Goal: Check status: Check status

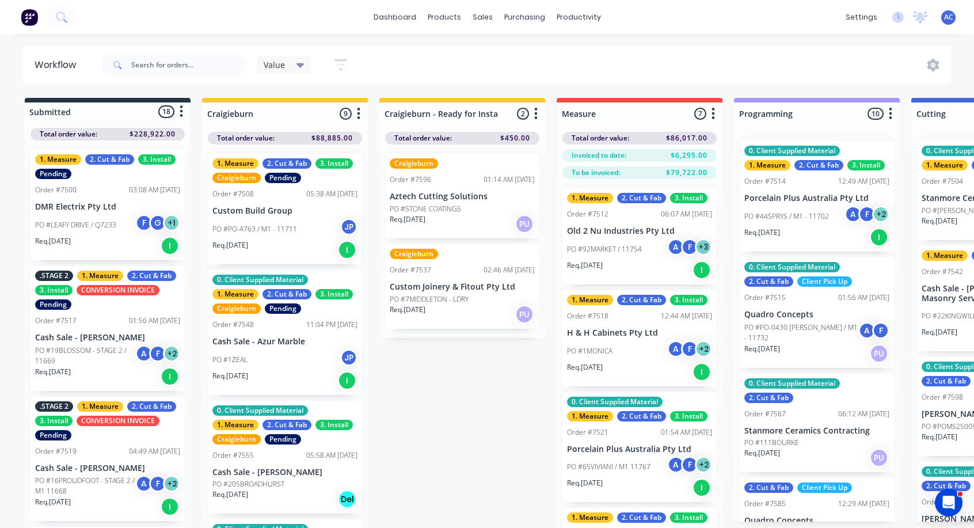
scroll to position [461, 0]
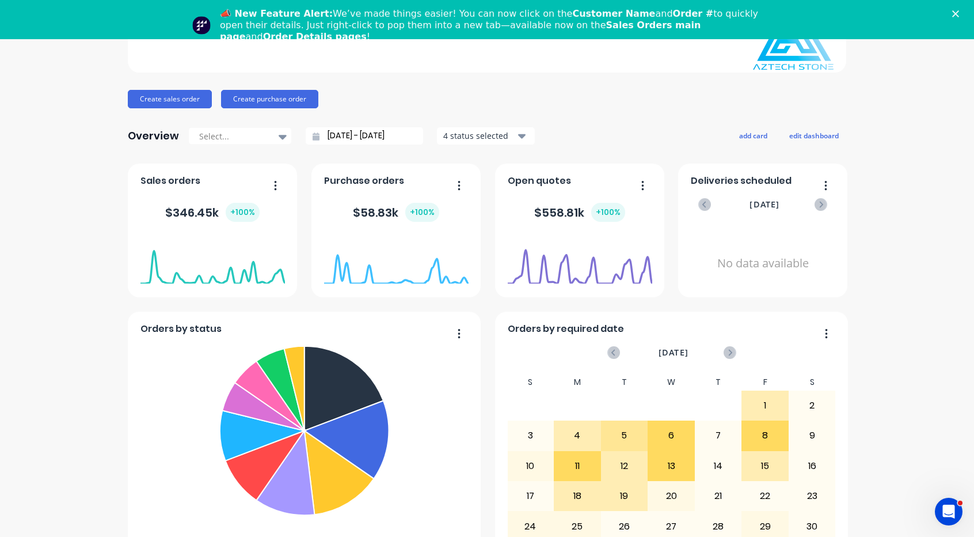
scroll to position [115, 0]
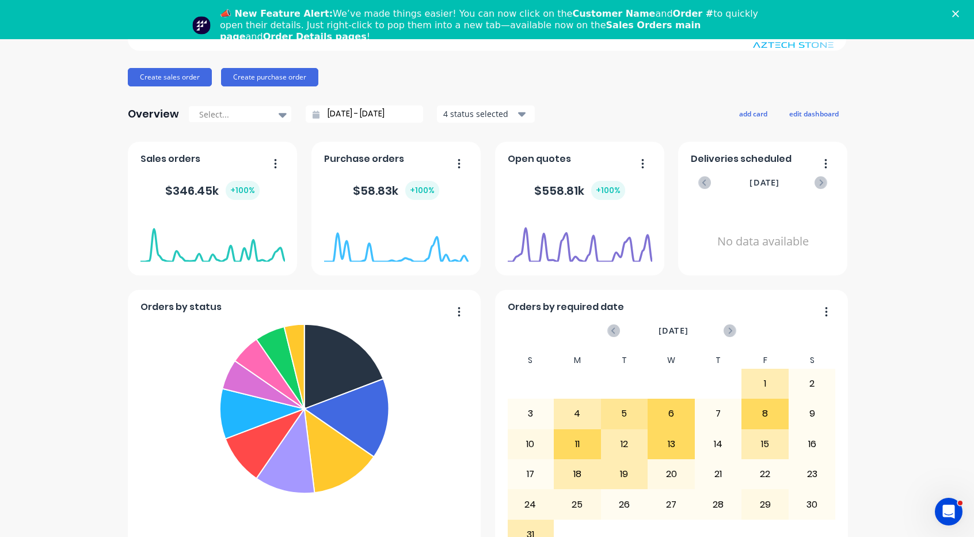
click at [390, 113] on input "13/07/25 - 13/08/25" at bounding box center [369, 113] width 99 height 17
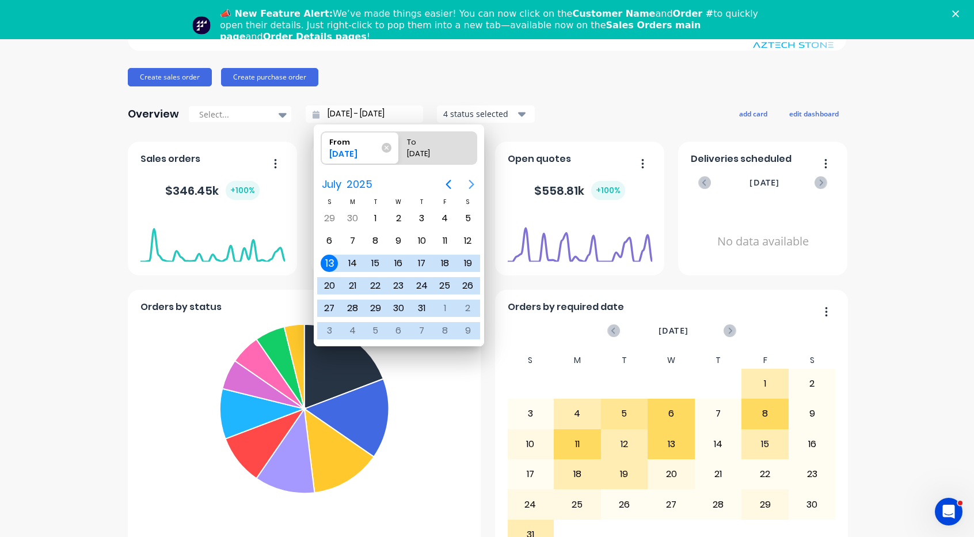
click at [473, 183] on icon "Next page" at bounding box center [472, 184] width 14 height 14
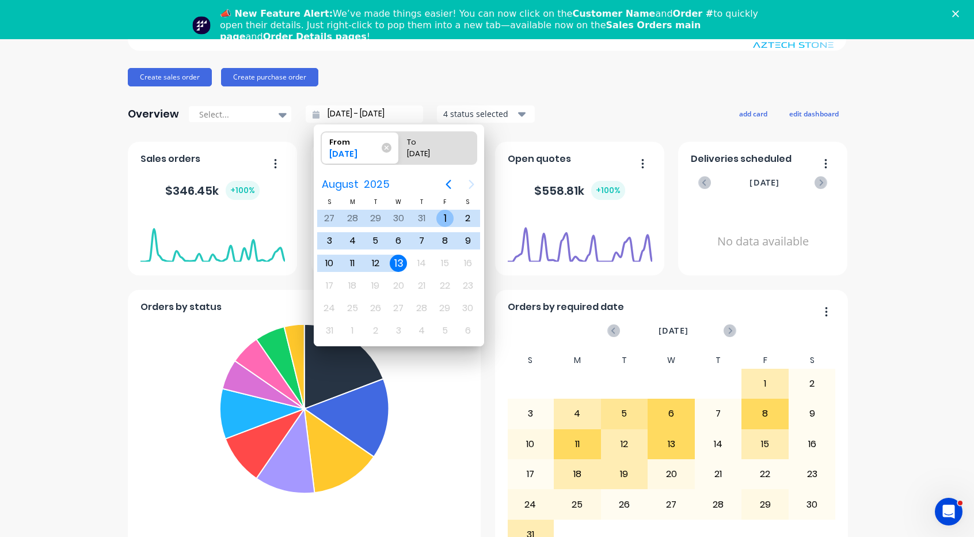
click at [445, 214] on div "1" at bounding box center [445, 218] width 17 height 17
type input "01/08/25 - 13/08/25"
radio input "false"
radio input "true"
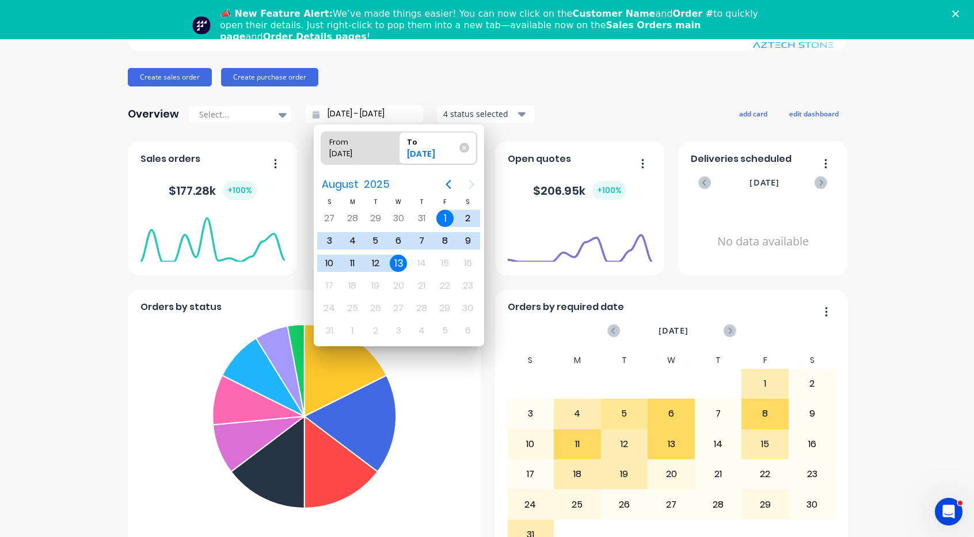
click at [641, 98] on div "Aztech Stone Create sales order Create purchase order Overview Select... 01/08/…" at bounding box center [487, 270] width 719 height 601
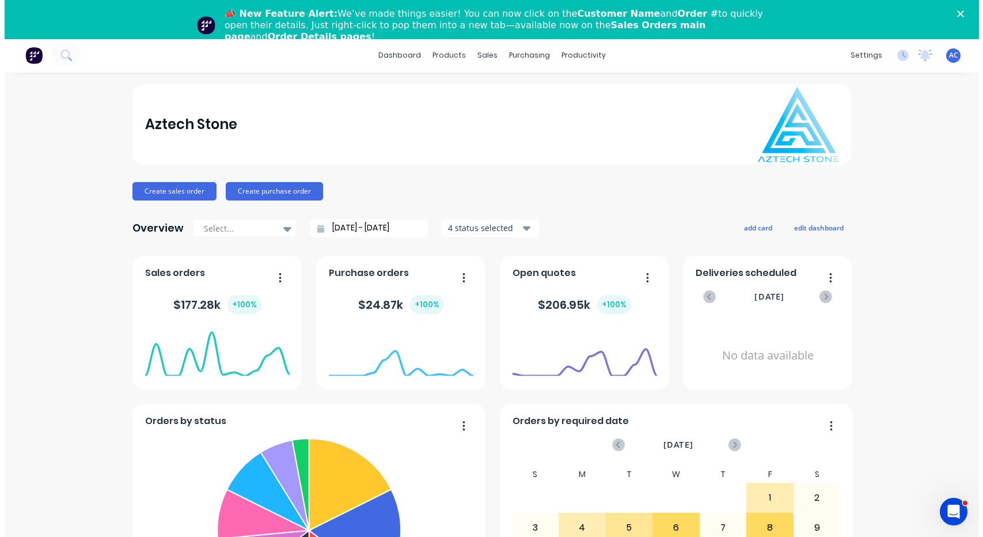
scroll to position [0, 0]
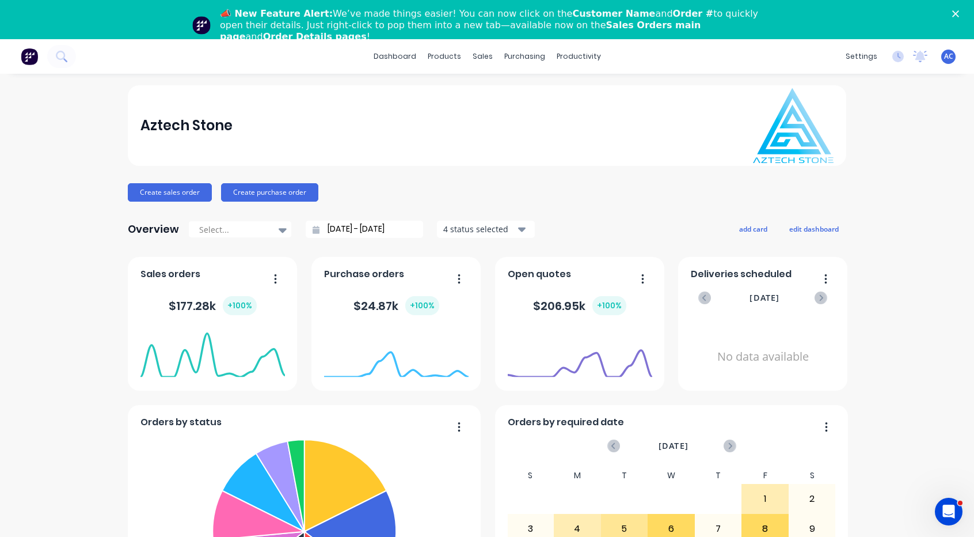
click at [966, 18] on div "📣 New Feature Alert: We’ve made things easier! You can now click on the Custome…" at bounding box center [487, 25] width 974 height 41
click at [959, 16] on polygon "Close" at bounding box center [955, 13] width 7 height 7
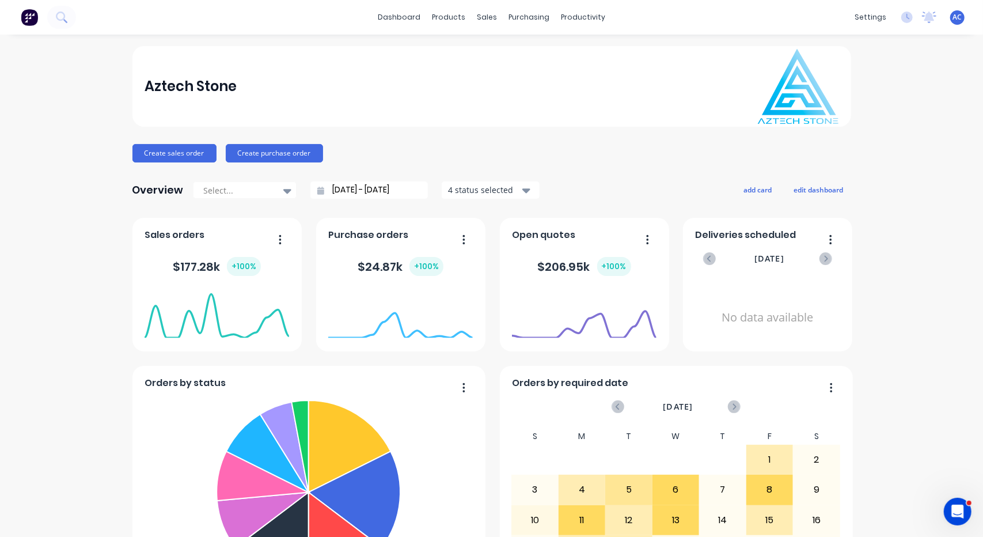
click at [25, 13] on img at bounding box center [29, 17] width 17 height 17
click at [29, 19] on img at bounding box center [29, 17] width 17 height 17
